Goal: Information Seeking & Learning: Learn about a topic

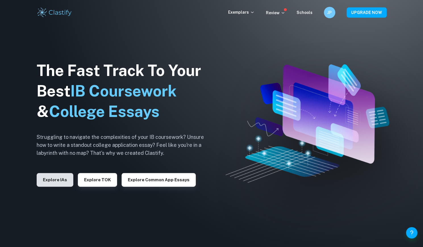
click at [64, 181] on button "Explore IAs" at bounding box center [55, 180] width 37 height 14
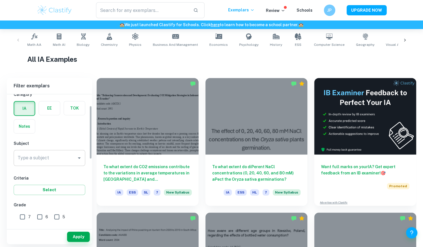
scroll to position [28, 0]
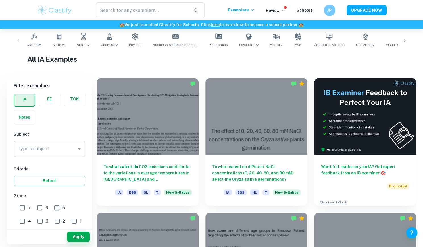
click at [73, 154] on div "Type a subject" at bounding box center [50, 149] width 72 height 16
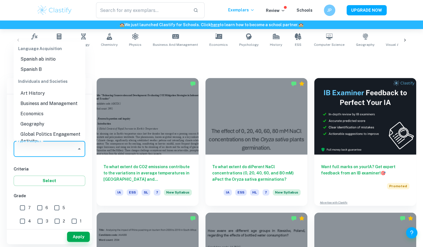
scroll to position [569, 0]
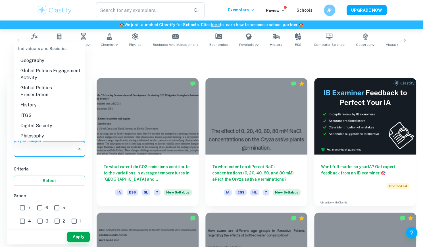
click at [75, 171] on h6 "Criteria" at bounding box center [50, 169] width 72 height 6
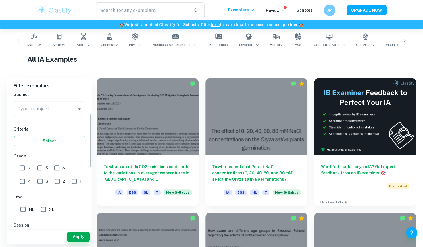
scroll to position [85, 0]
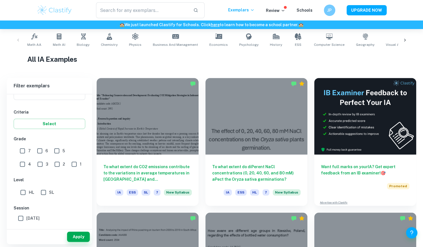
click at [43, 193] on input "SL" at bounding box center [43, 192] width 11 height 11
checkbox input "true"
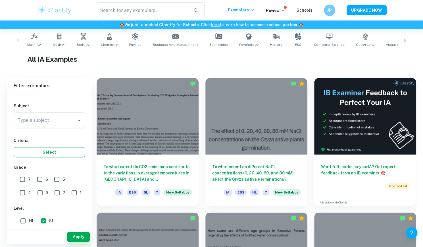
click at [59, 151] on button "Select" at bounding box center [50, 152] width 72 height 10
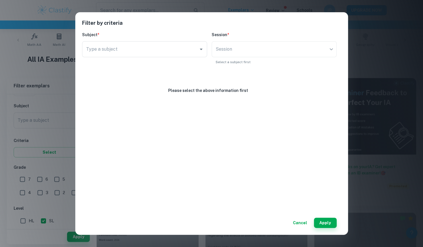
click at [297, 222] on button "Cancel" at bounding box center [300, 223] width 19 height 10
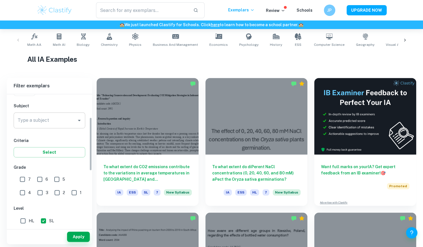
click at [36, 119] on div "Type a subject Type a subject" at bounding box center [50, 120] width 72 height 16
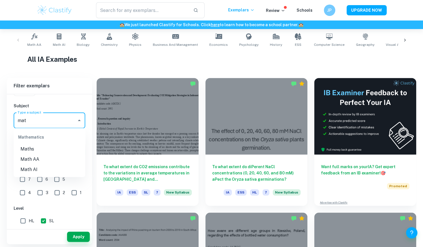
type input "mat"
click at [61, 167] on li "Math AI" at bounding box center [50, 169] width 72 height 10
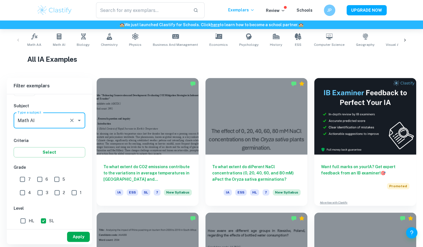
type input "Math AI"
click at [80, 233] on button "Apply" at bounding box center [78, 237] width 23 height 10
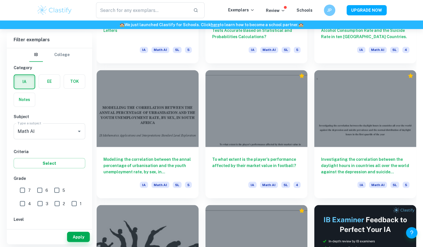
scroll to position [4295, 0]
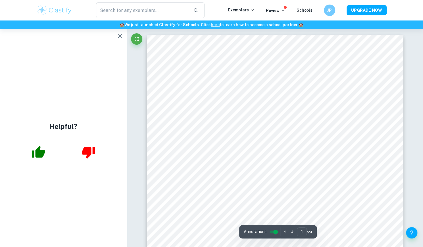
click at [123, 38] on button "button" at bounding box center [119, 35] width 11 height 11
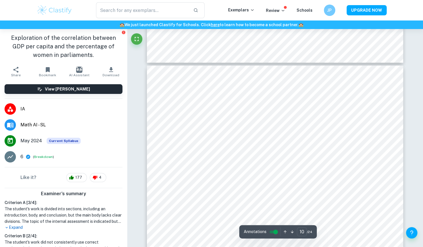
scroll to position [2816, 0]
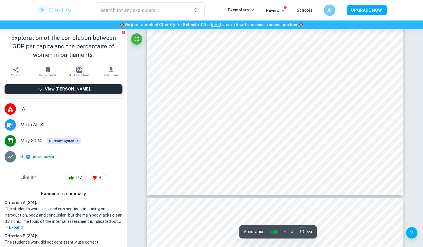
type input "11"
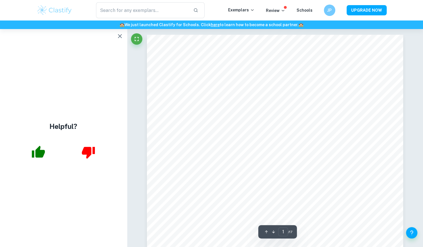
click at [122, 35] on icon "button" at bounding box center [120, 36] width 7 height 7
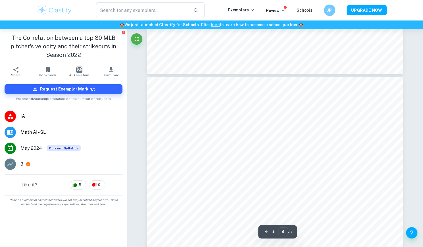
scroll to position [1130, 0]
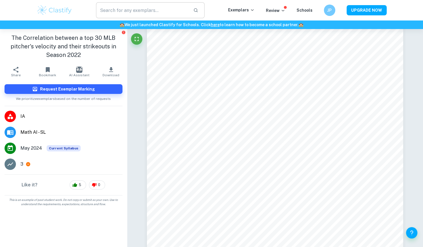
click at [170, 9] on input "text" at bounding box center [142, 10] width 93 height 16
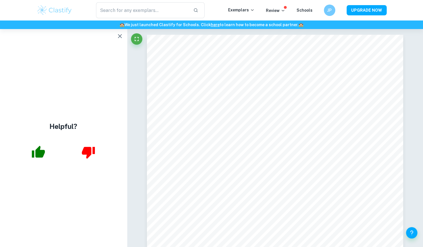
click at [118, 38] on icon "button" at bounding box center [120, 36] width 4 height 4
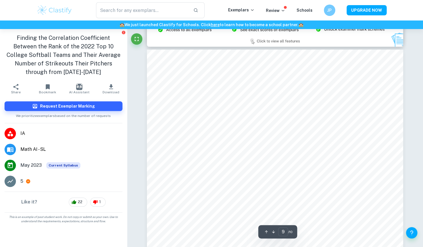
scroll to position [2901, 0]
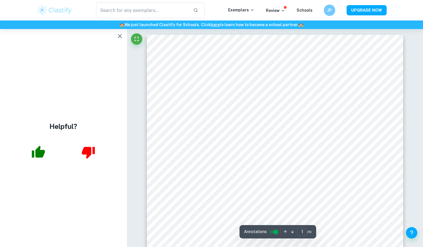
click at [120, 38] on icon "button" at bounding box center [120, 36] width 7 height 7
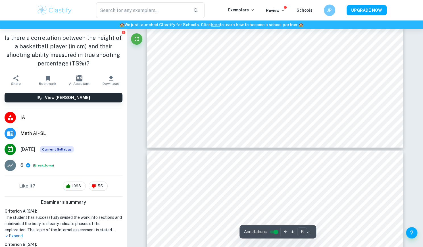
scroll to position [2304, 0]
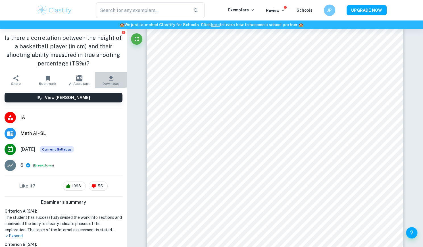
click at [108, 79] on icon "button" at bounding box center [111, 78] width 7 height 7
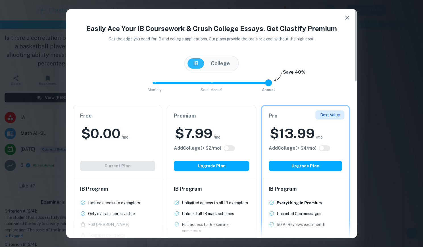
click at [346, 19] on icon "button" at bounding box center [347, 17] width 7 height 7
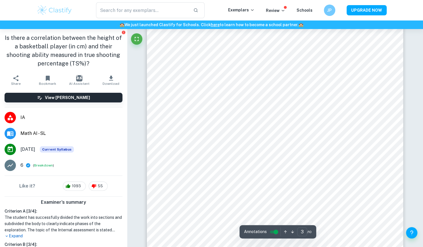
scroll to position [939, 0]
click at [108, 81] on icon "button" at bounding box center [111, 78] width 7 height 7
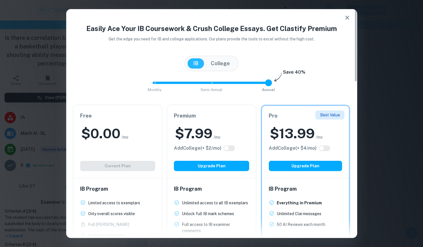
click at [347, 21] on button "button" at bounding box center [347, 17] width 11 height 11
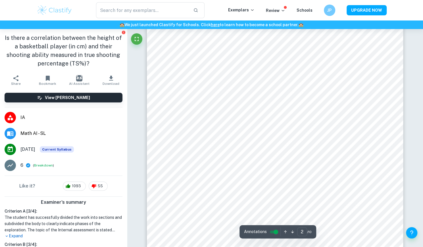
scroll to position [370, 0]
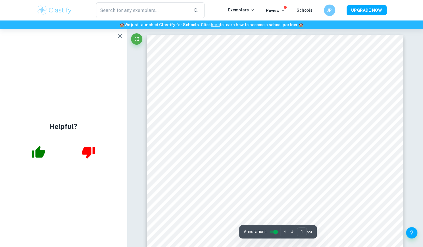
click at [119, 36] on icon "button" at bounding box center [120, 36] width 4 height 4
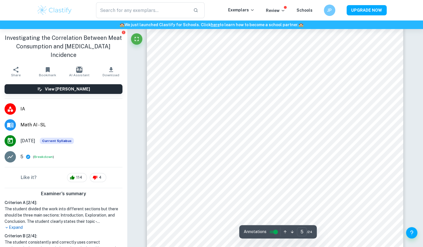
scroll to position [1479, 0]
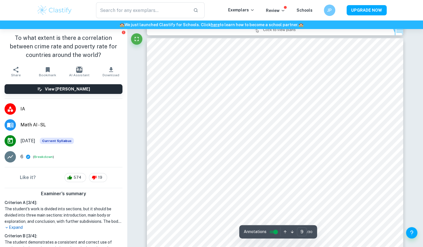
scroll to position [2844, 0]
